Goal: Browse casually: Explore the website without a specific task or goal

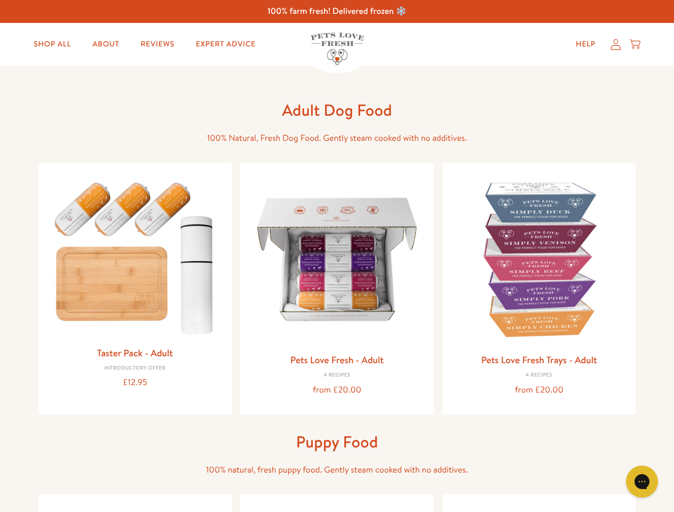
click at [642, 482] on icon "Gorgias live chat" at bounding box center [642, 481] width 10 height 10
